Goal: Navigation & Orientation: Go to known website

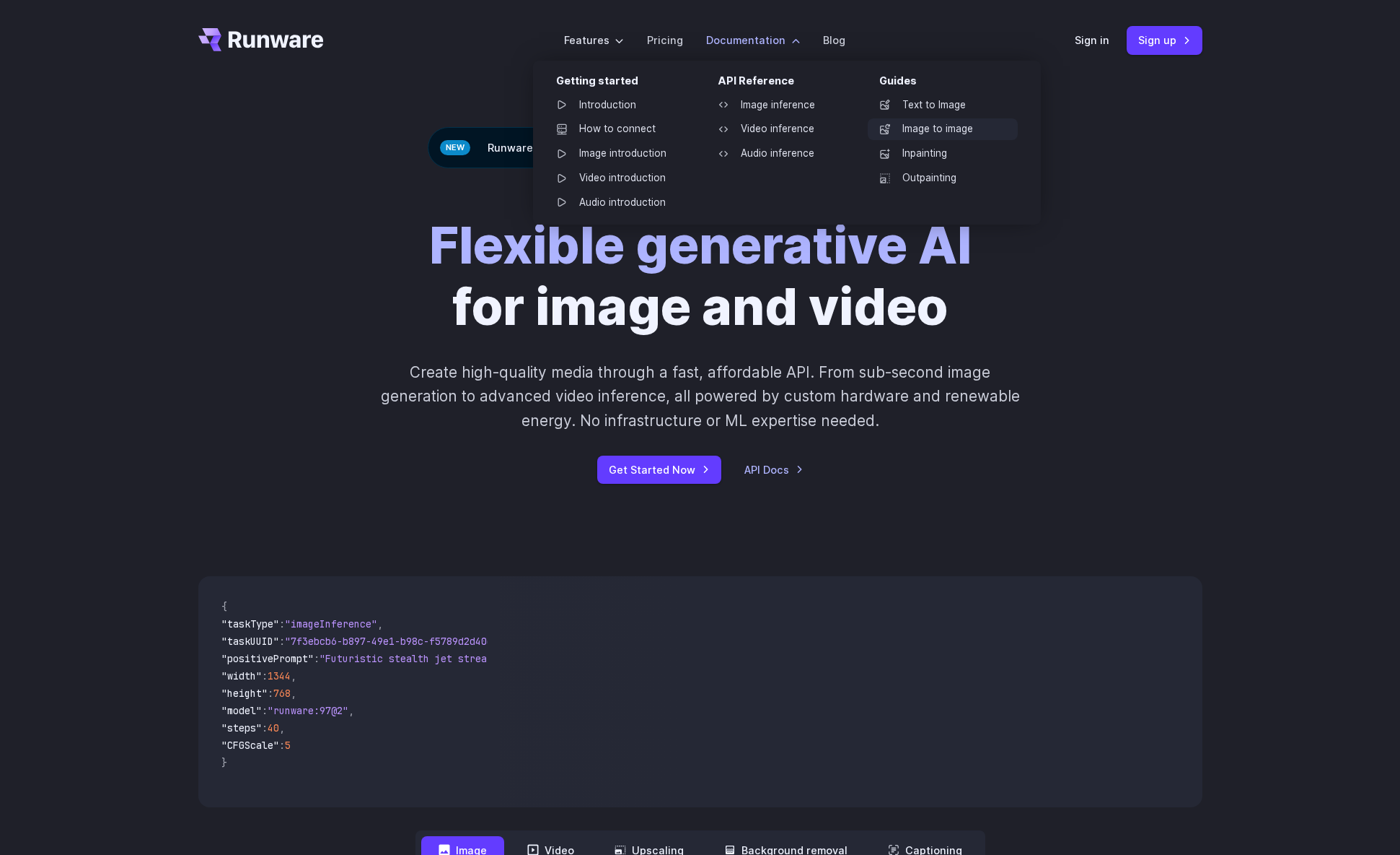
click at [924, 127] on link "Image to image" at bounding box center [943, 129] width 150 height 21
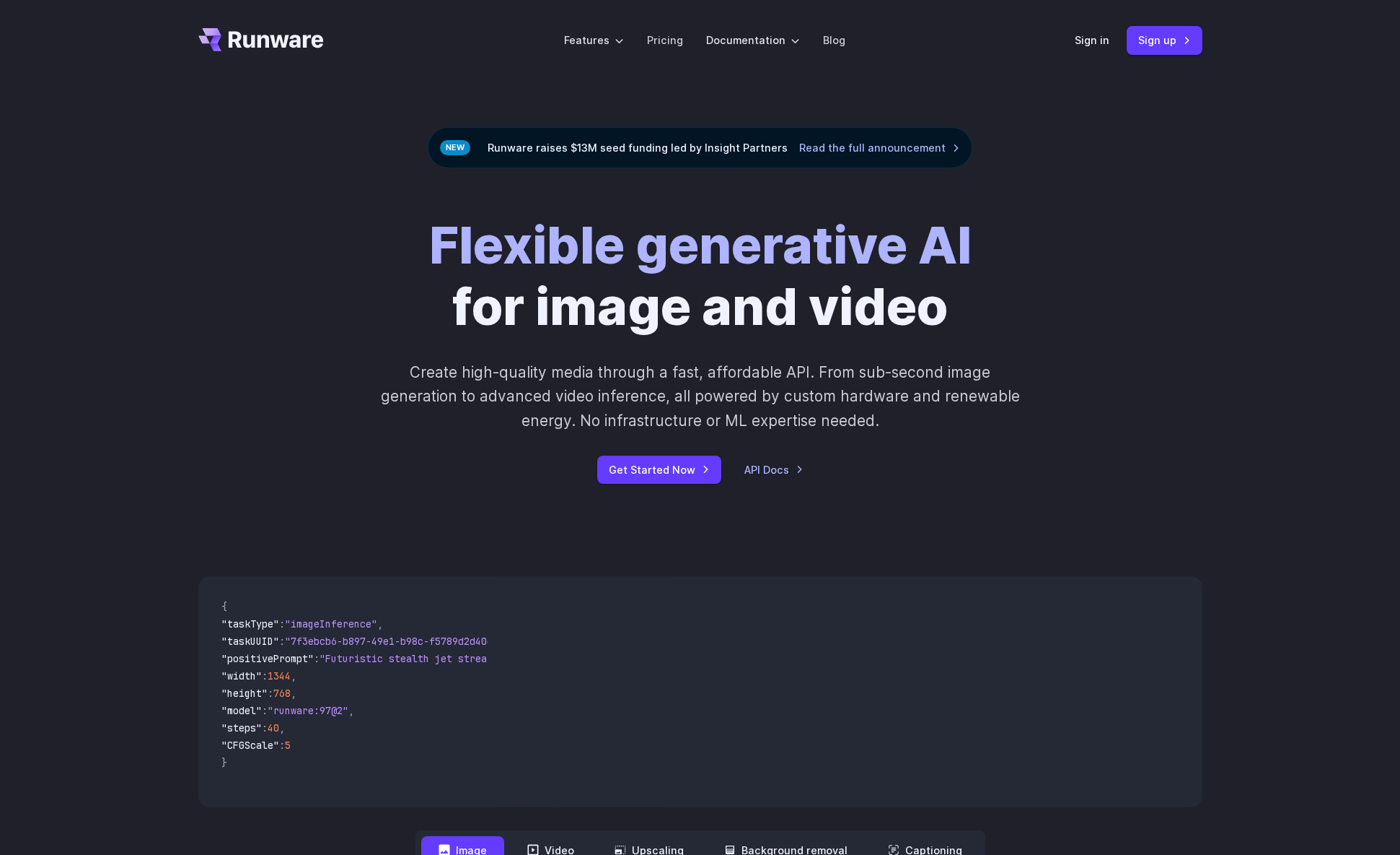
click at [1079, 31] on div "Sign in Sign up" at bounding box center [1138, 40] width 128 height 28
click at [1079, 45] on link "Sign in" at bounding box center [1092, 40] width 35 height 16
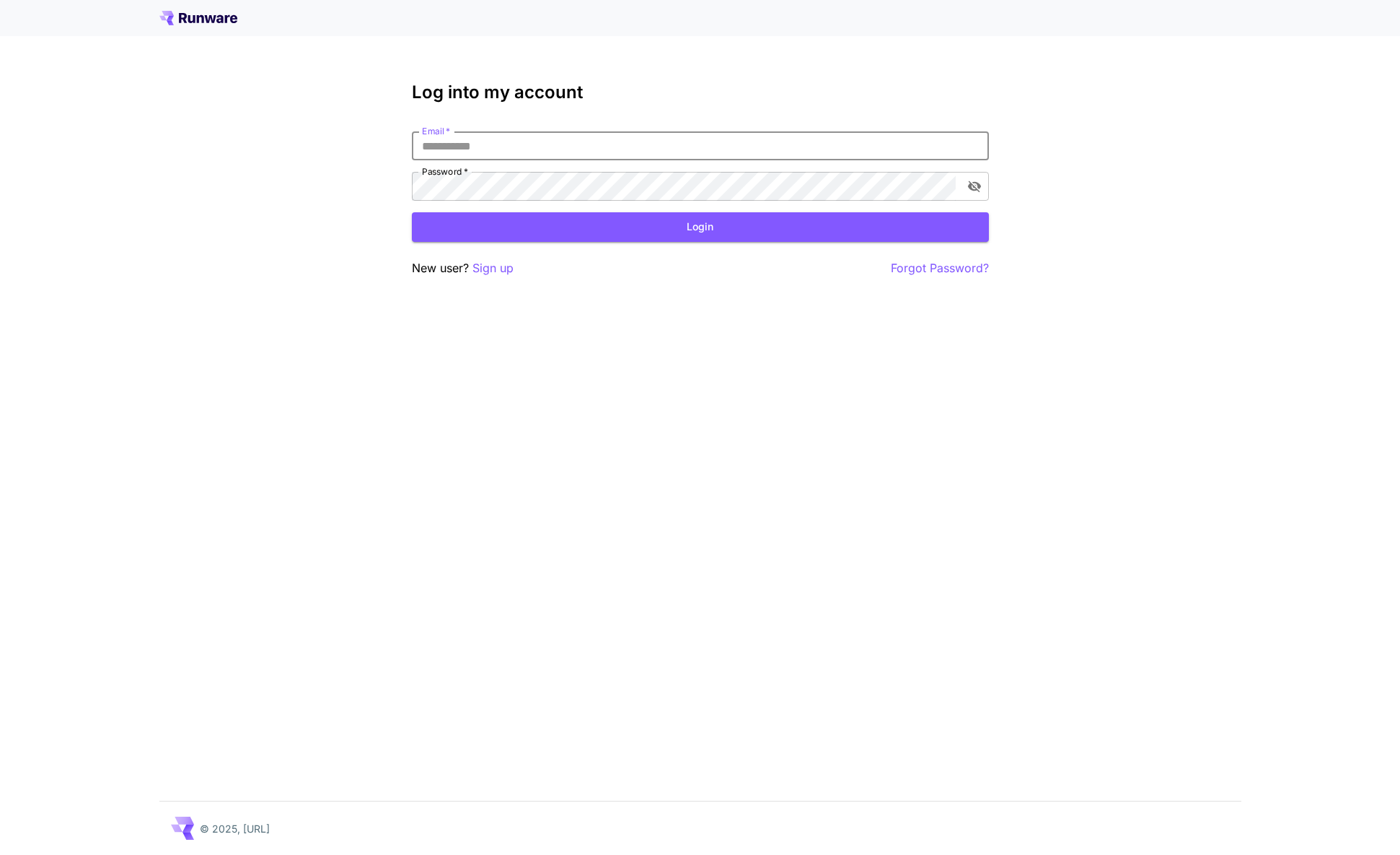
click at [461, 150] on input "Email   *" at bounding box center [700, 145] width 577 height 29
type input "**********"
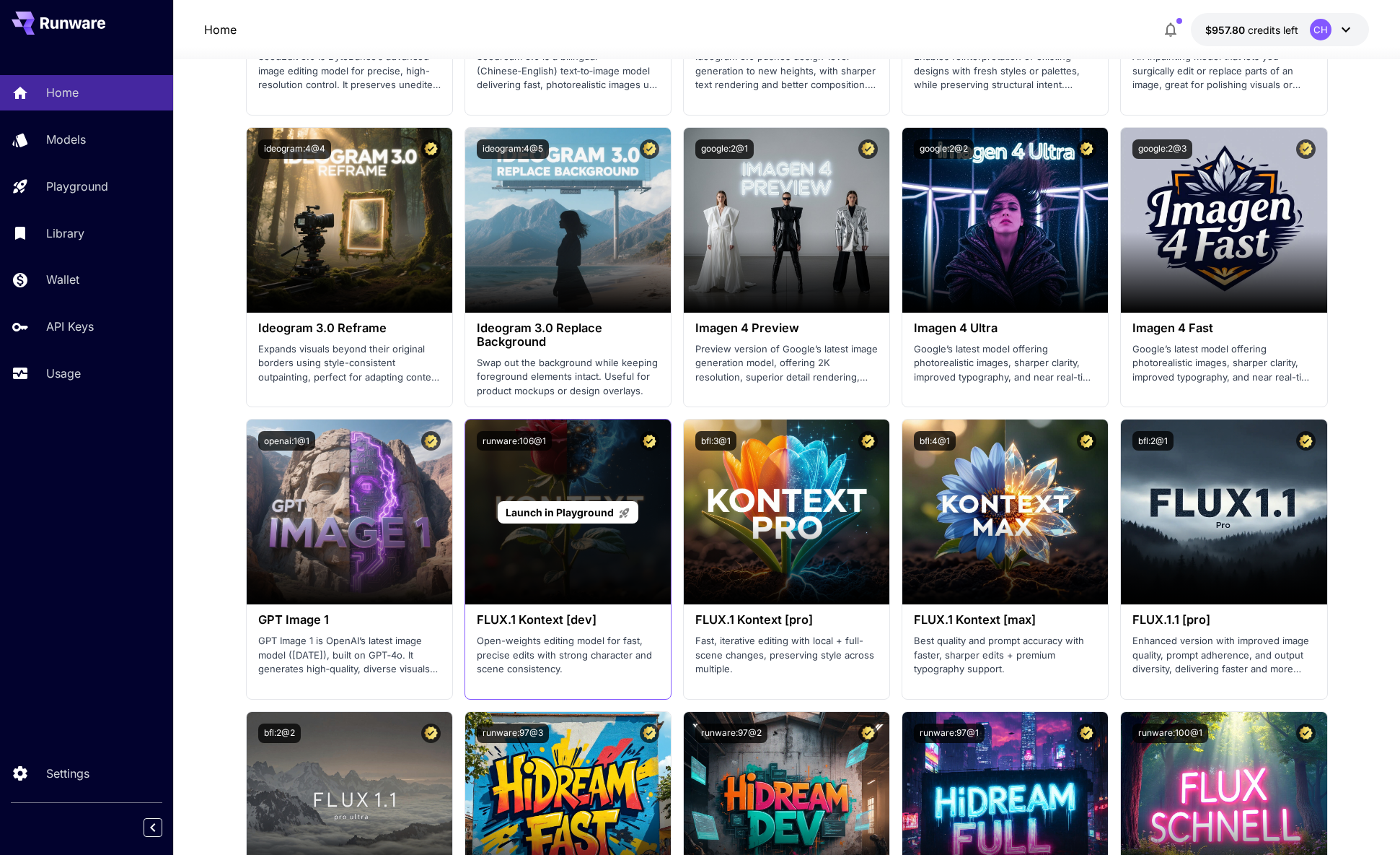
scroll to position [2280, 0]
